Goal: Task Accomplishment & Management: Use online tool/utility

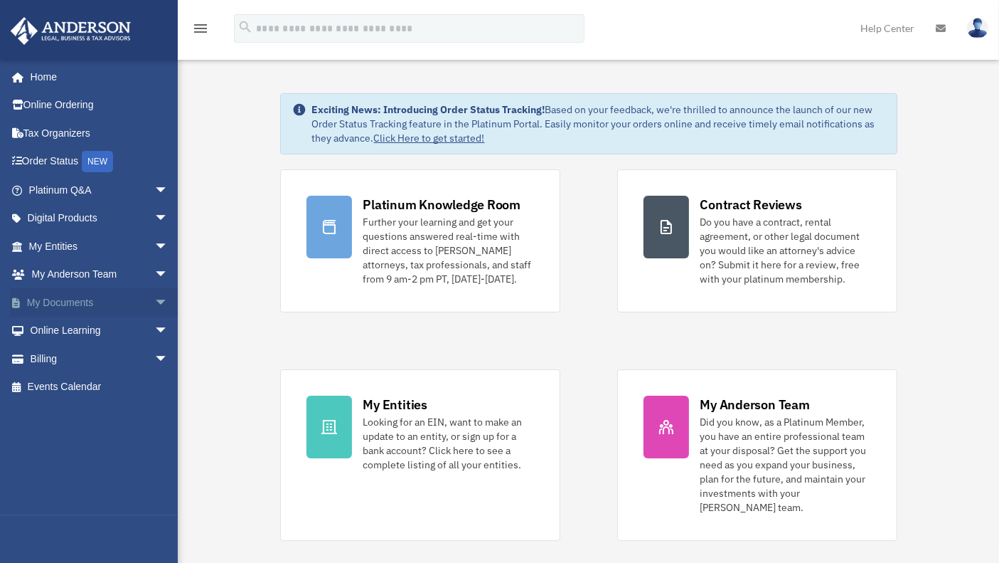
click at [61, 302] on link "My Documents arrow_drop_down" at bounding box center [100, 302] width 180 height 28
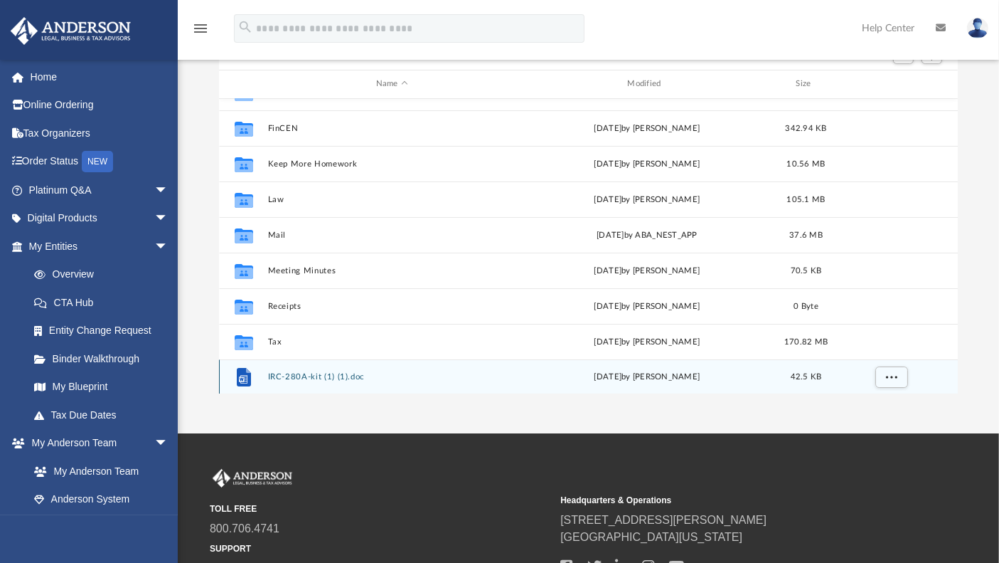
scroll to position [147, 0]
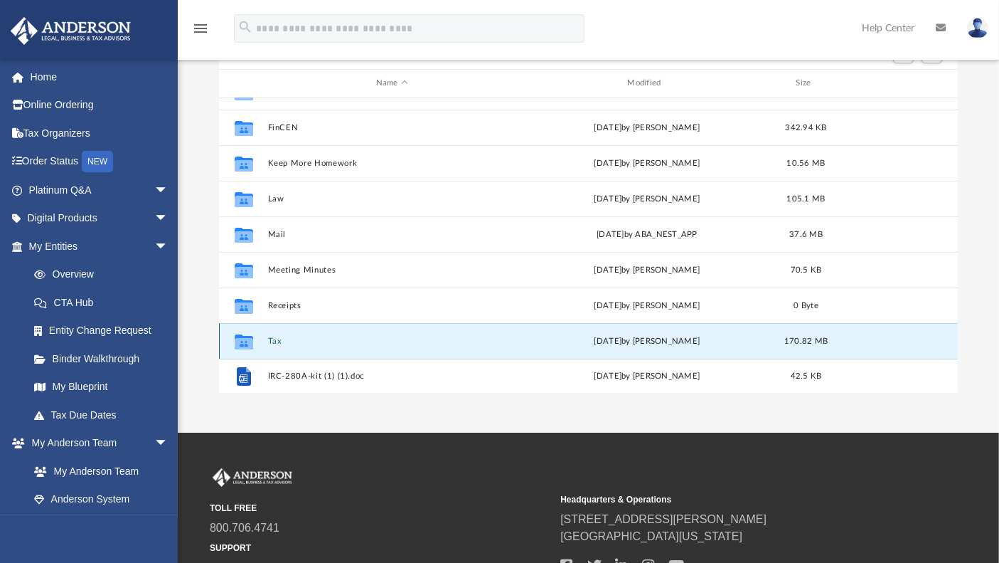
click at [272, 337] on button "Tax" at bounding box center [391, 340] width 249 height 9
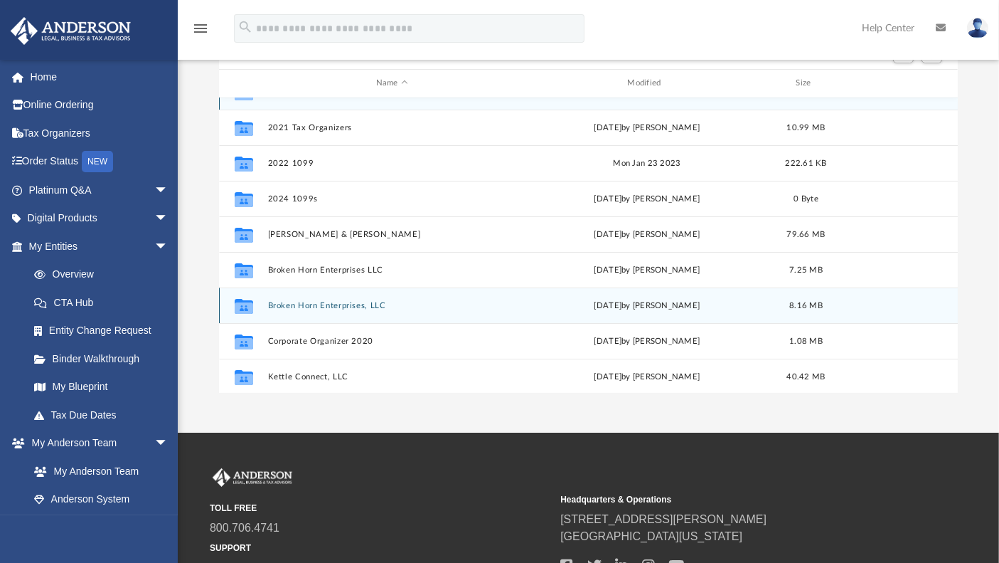
scroll to position [0, 0]
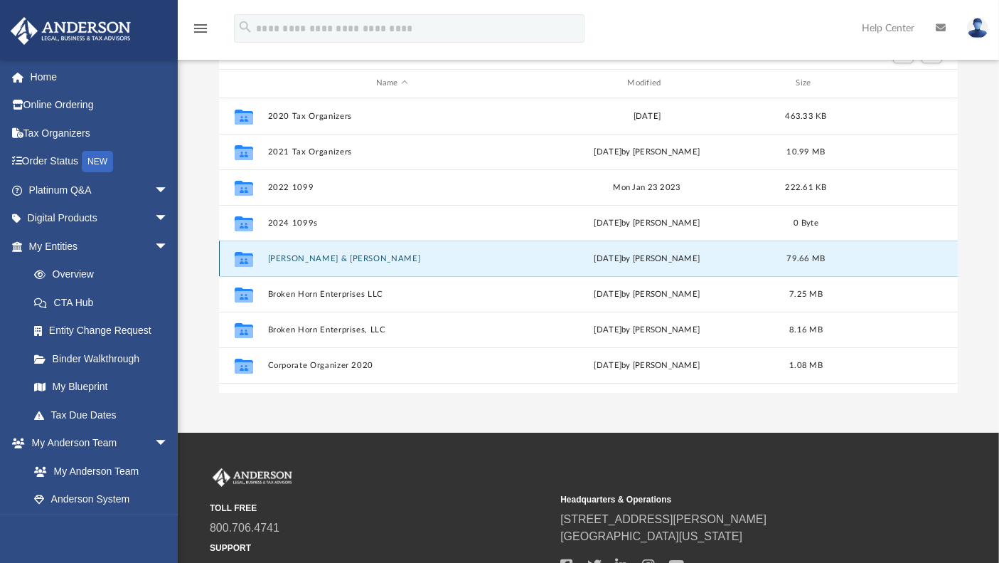
click at [309, 257] on button "Ault, Terry & Sarah" at bounding box center [391, 258] width 249 height 9
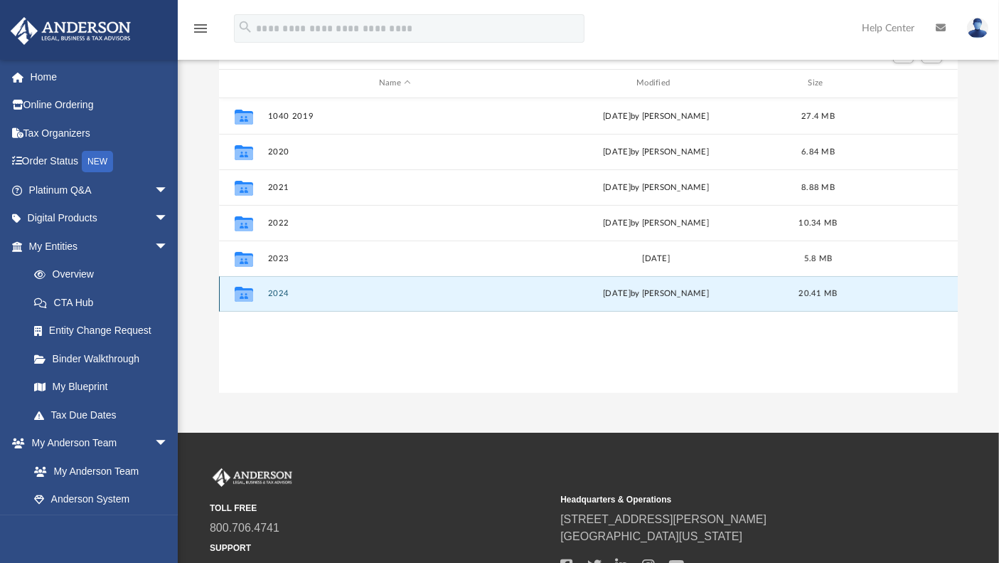
click at [272, 289] on button "2024" at bounding box center [394, 293] width 255 height 9
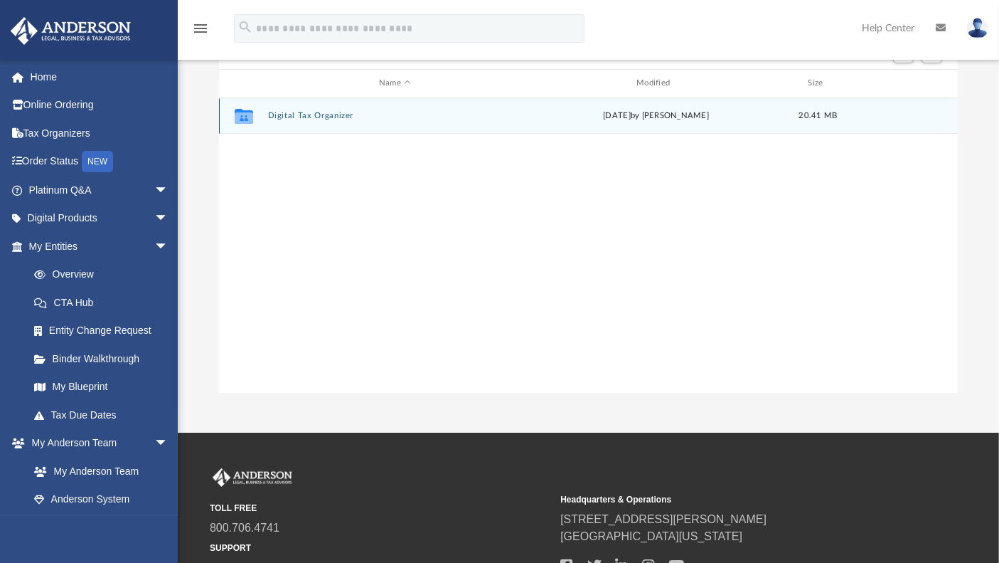
click at [313, 108] on div "Collaborated Folder Digital Tax Organizer Mon Sep 22 2025 by Syed Razvi 20.41 MB" at bounding box center [589, 116] width 740 height 36
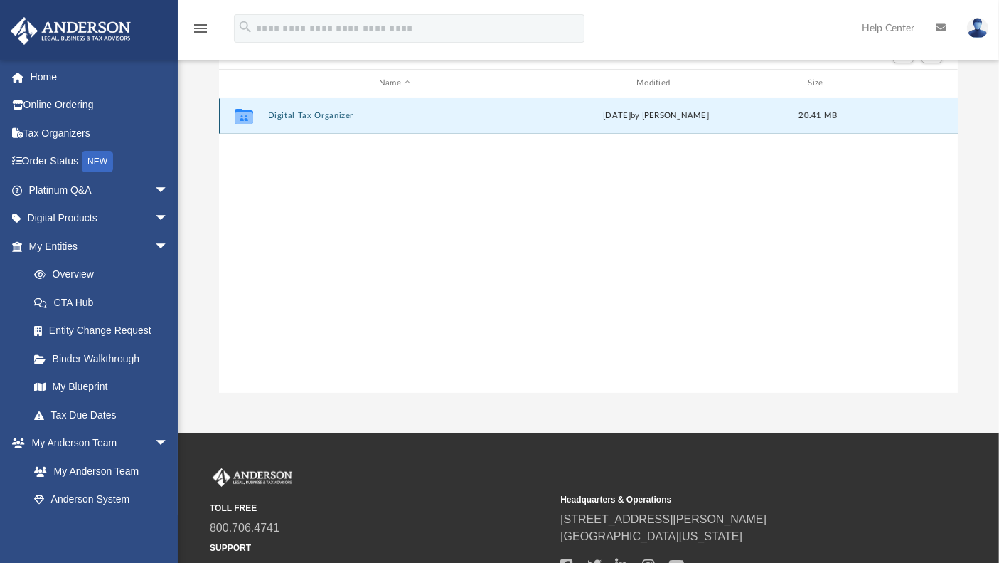
click at [316, 115] on button "Digital Tax Organizer" at bounding box center [394, 115] width 255 height 9
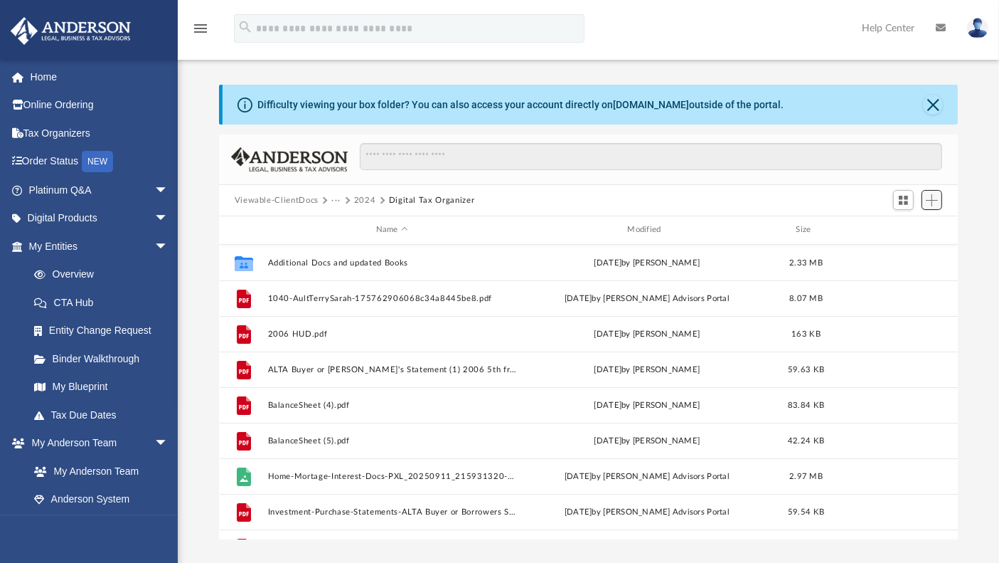
click at [933, 204] on span "Add" at bounding box center [932, 200] width 12 height 12
click at [914, 225] on li "Upload" at bounding box center [912, 228] width 46 height 15
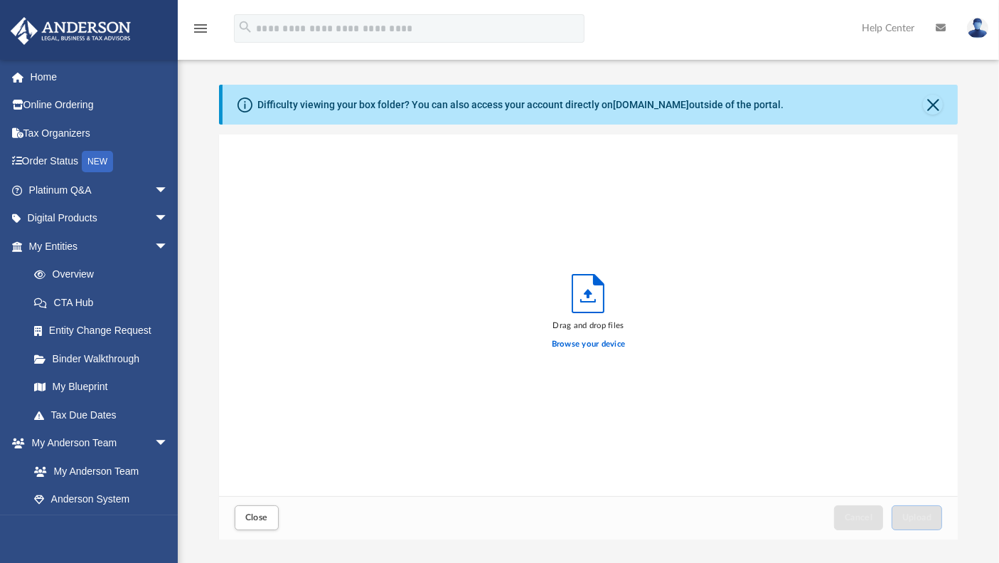
scroll to position [349, 727]
click at [574, 341] on label "Browse your device" at bounding box center [589, 344] width 74 height 13
click at [0, 0] on input "Browse your device" at bounding box center [0, 0] width 0 height 0
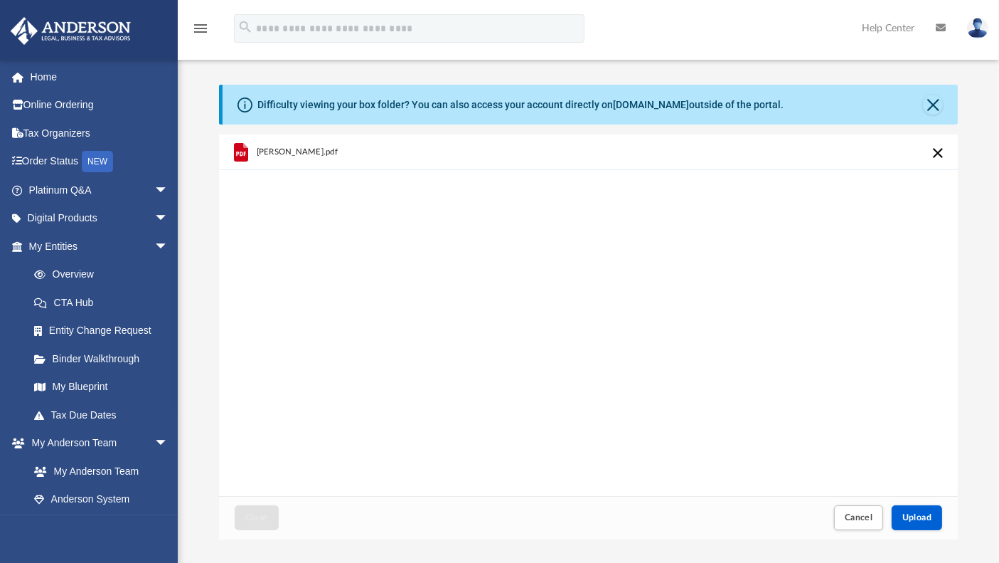
drag, startPoint x: 283, startPoint y: 152, endPoint x: 245, endPoint y: 243, distance: 97.9
click at [245, 243] on div "Terry Ault.pdf" at bounding box center [589, 314] width 740 height 361
click at [285, 151] on span "Terry Ault.pdf" at bounding box center [296, 151] width 81 height 9
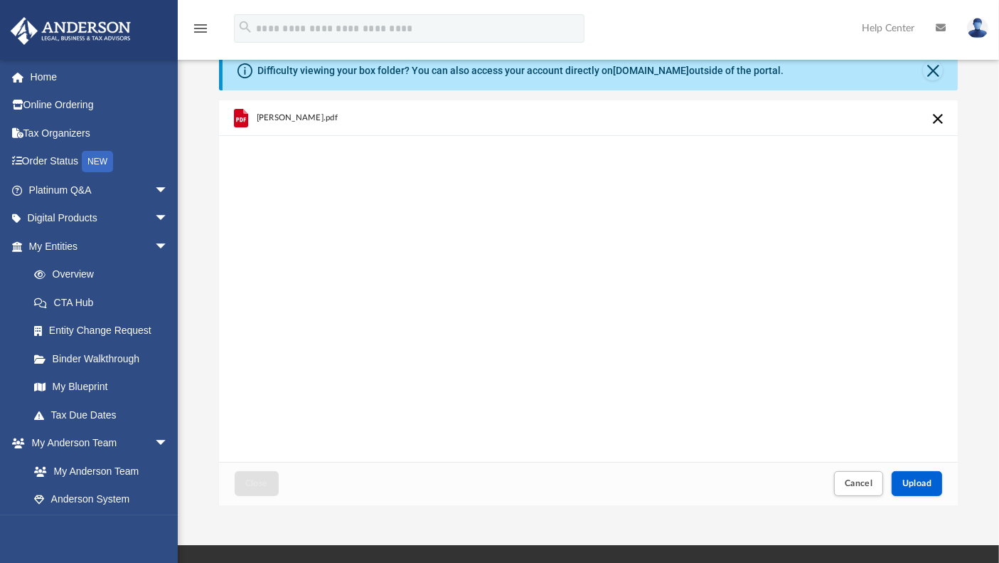
scroll to position [29, 0]
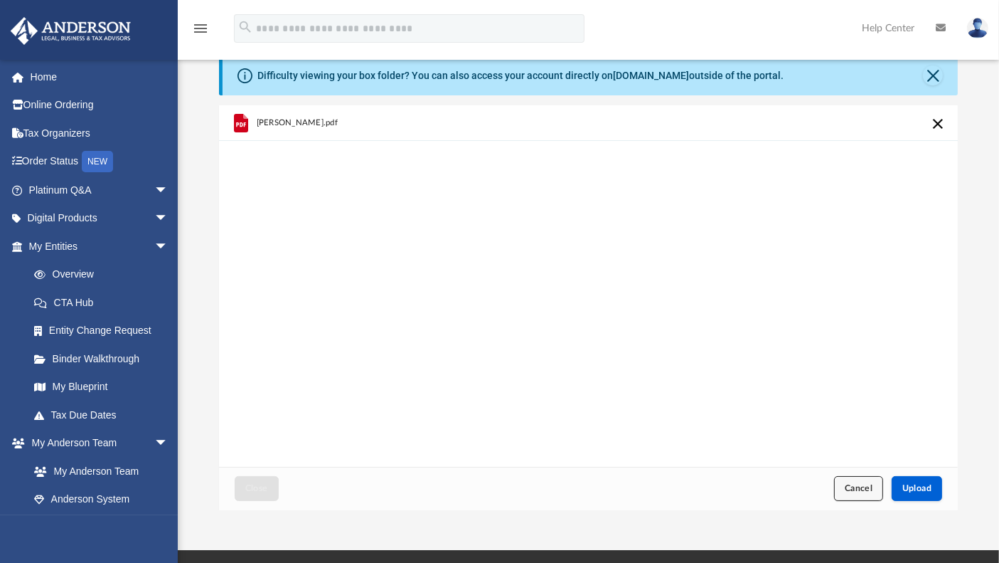
click at [851, 486] on span "Cancel" at bounding box center [859, 488] width 28 height 9
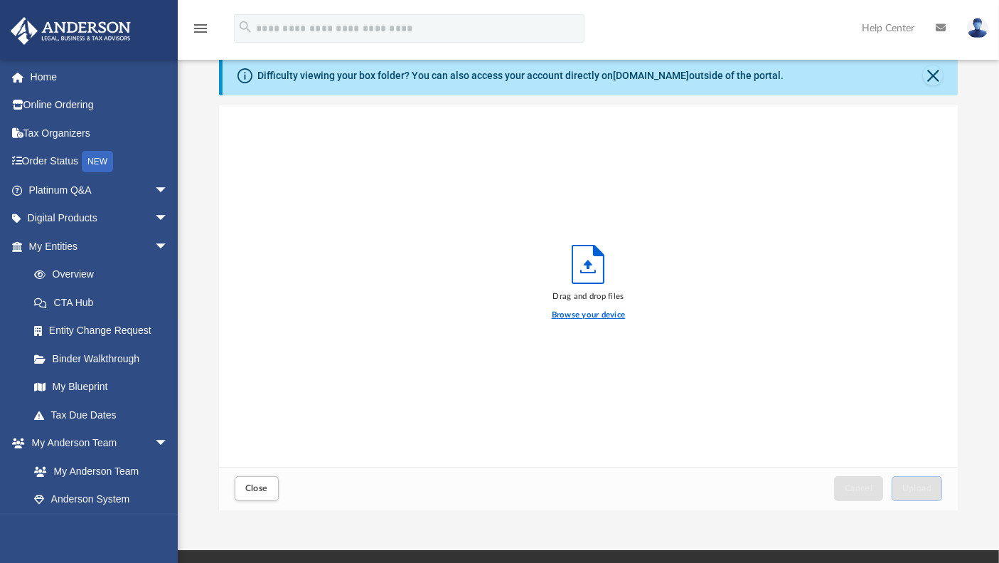
click at [607, 314] on label "Browse your device" at bounding box center [589, 315] width 74 height 13
click at [0, 0] on input "Browse your device" at bounding box center [0, 0] width 0 height 0
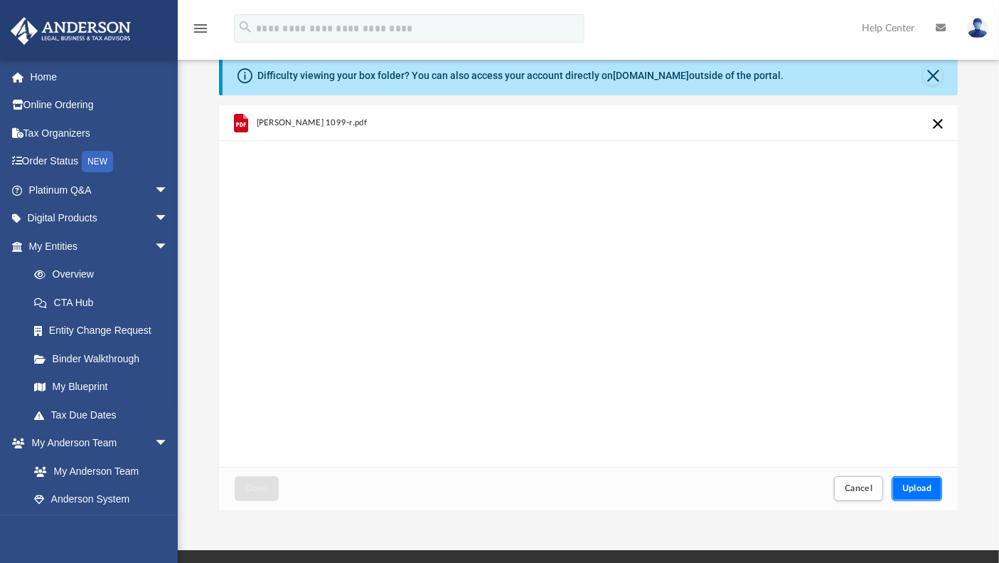
click at [925, 484] on span "Upload" at bounding box center [918, 488] width 30 height 9
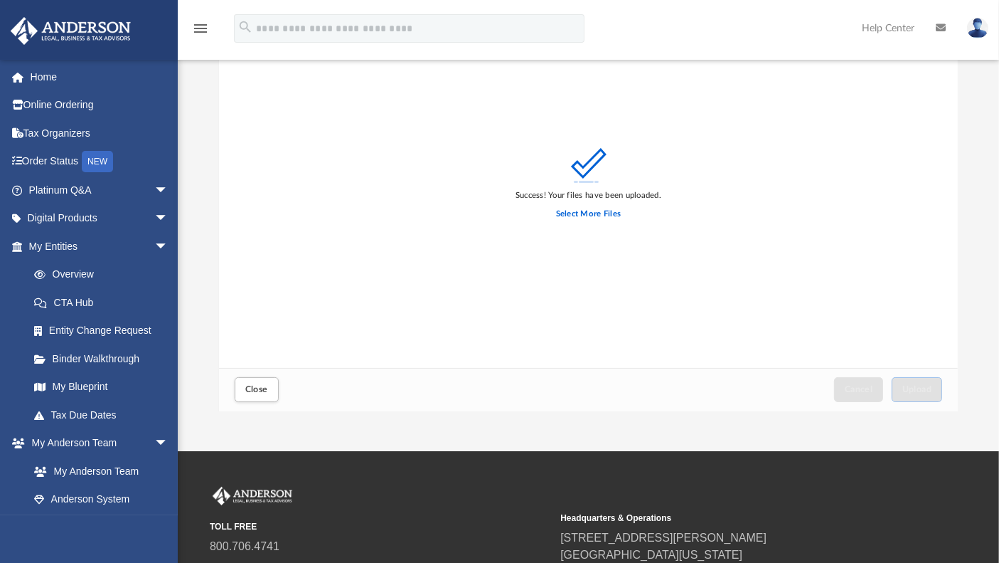
scroll to position [0, 0]
